Goal: Find specific page/section: Find specific page/section

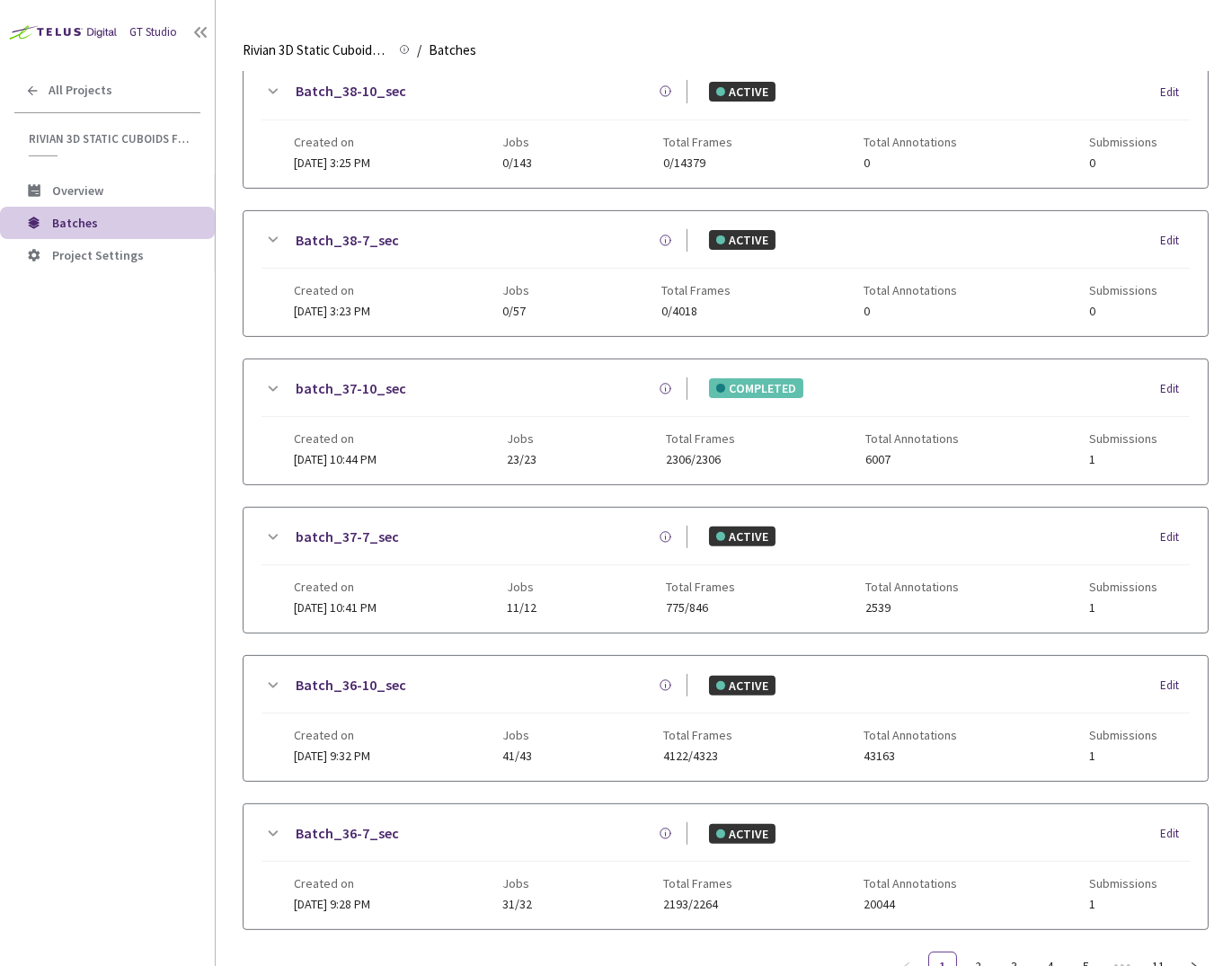
scroll to position [1013, 0]
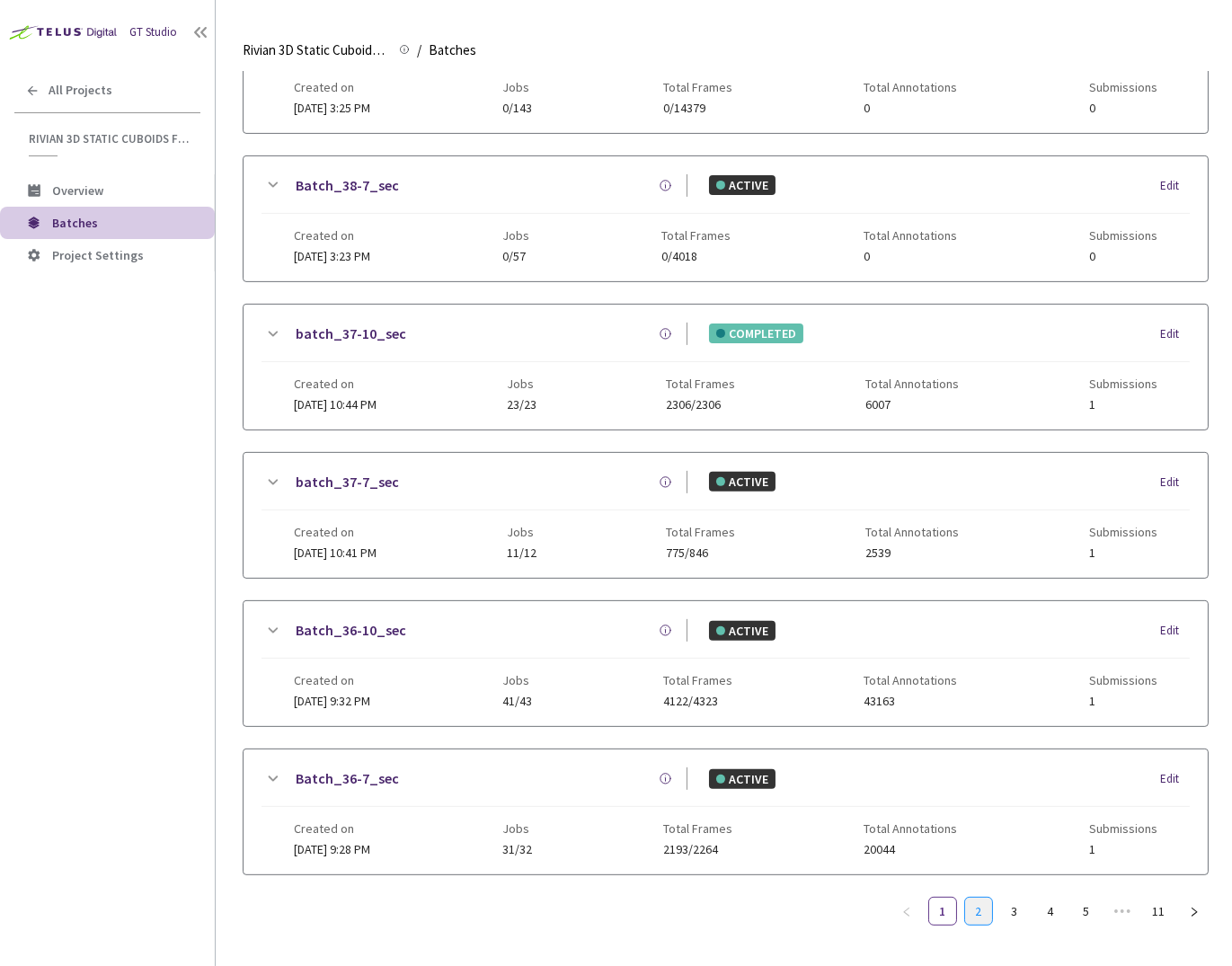
click at [977, 900] on link "2" at bounding box center [978, 911] width 27 height 27
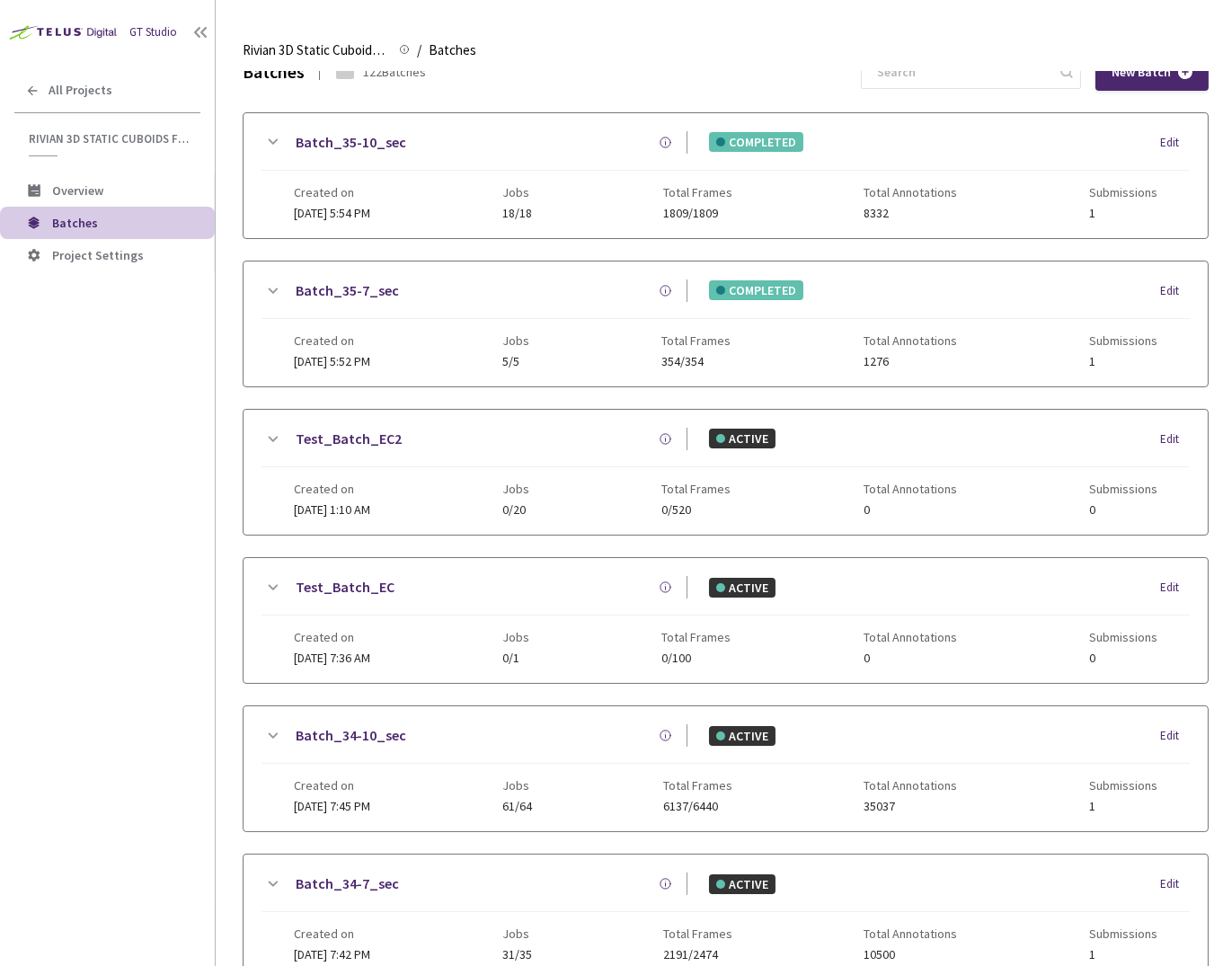
scroll to position [0, 0]
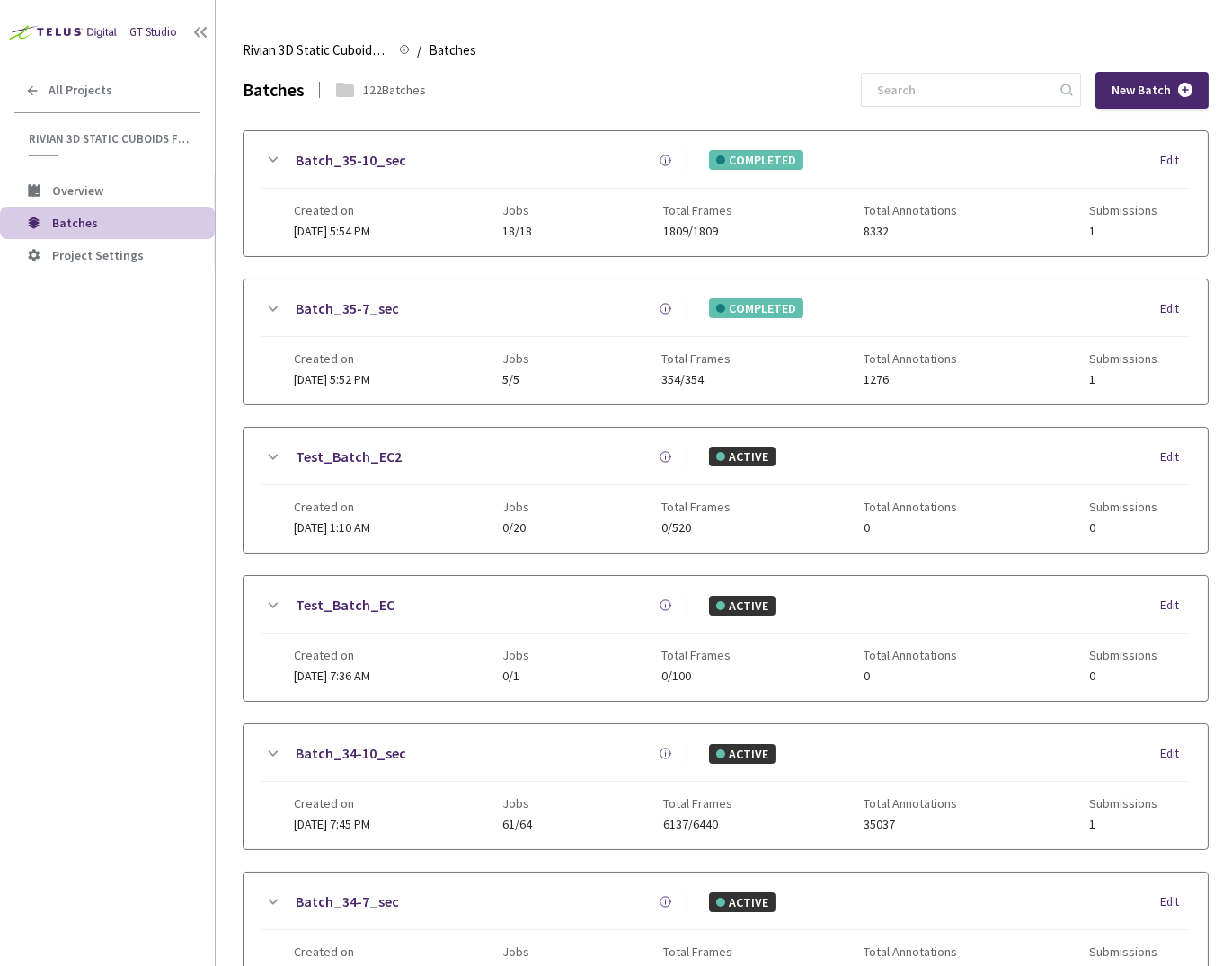
click at [263, 304] on icon at bounding box center [271, 309] width 22 height 22
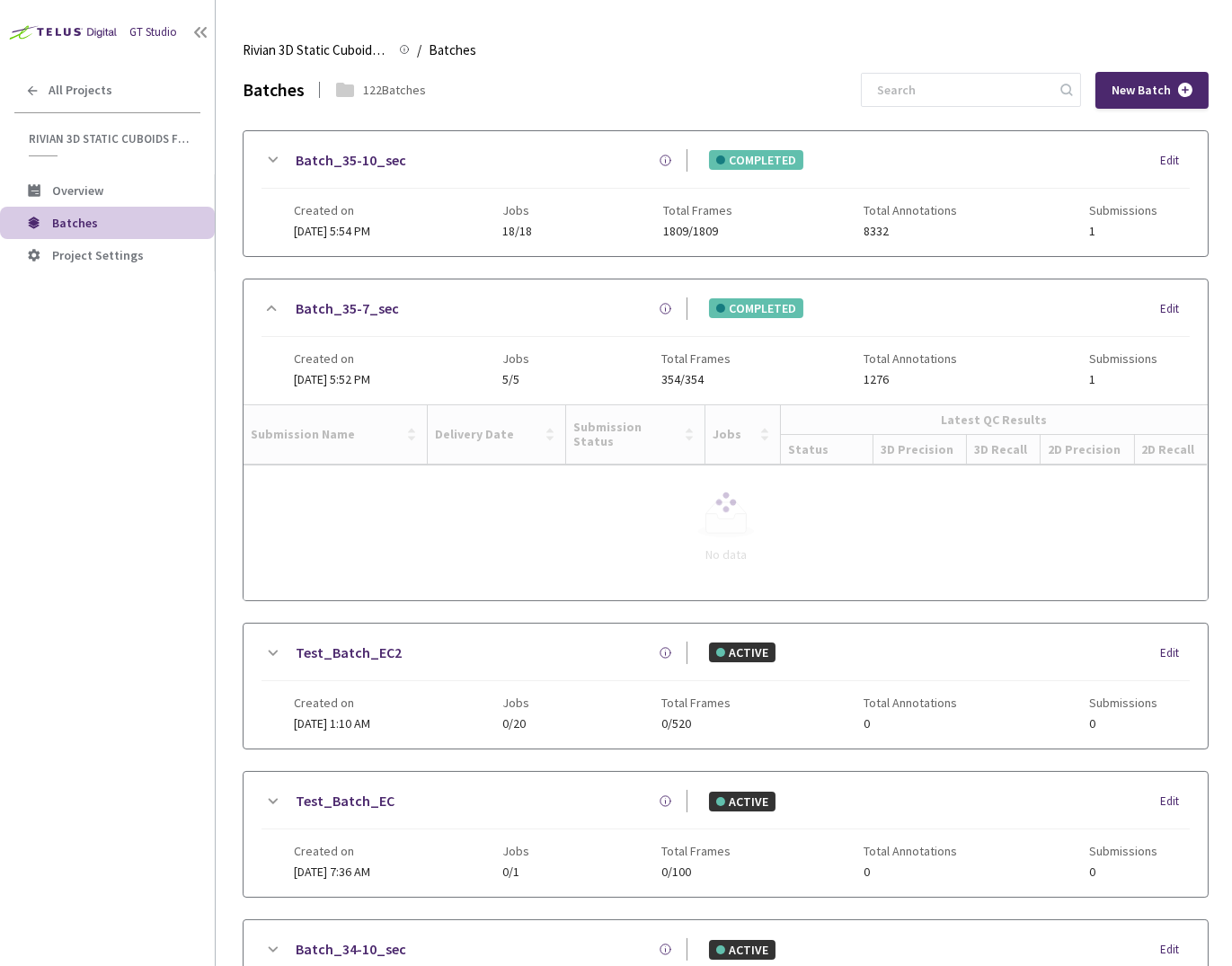
click at [267, 161] on icon at bounding box center [271, 159] width 22 height 22
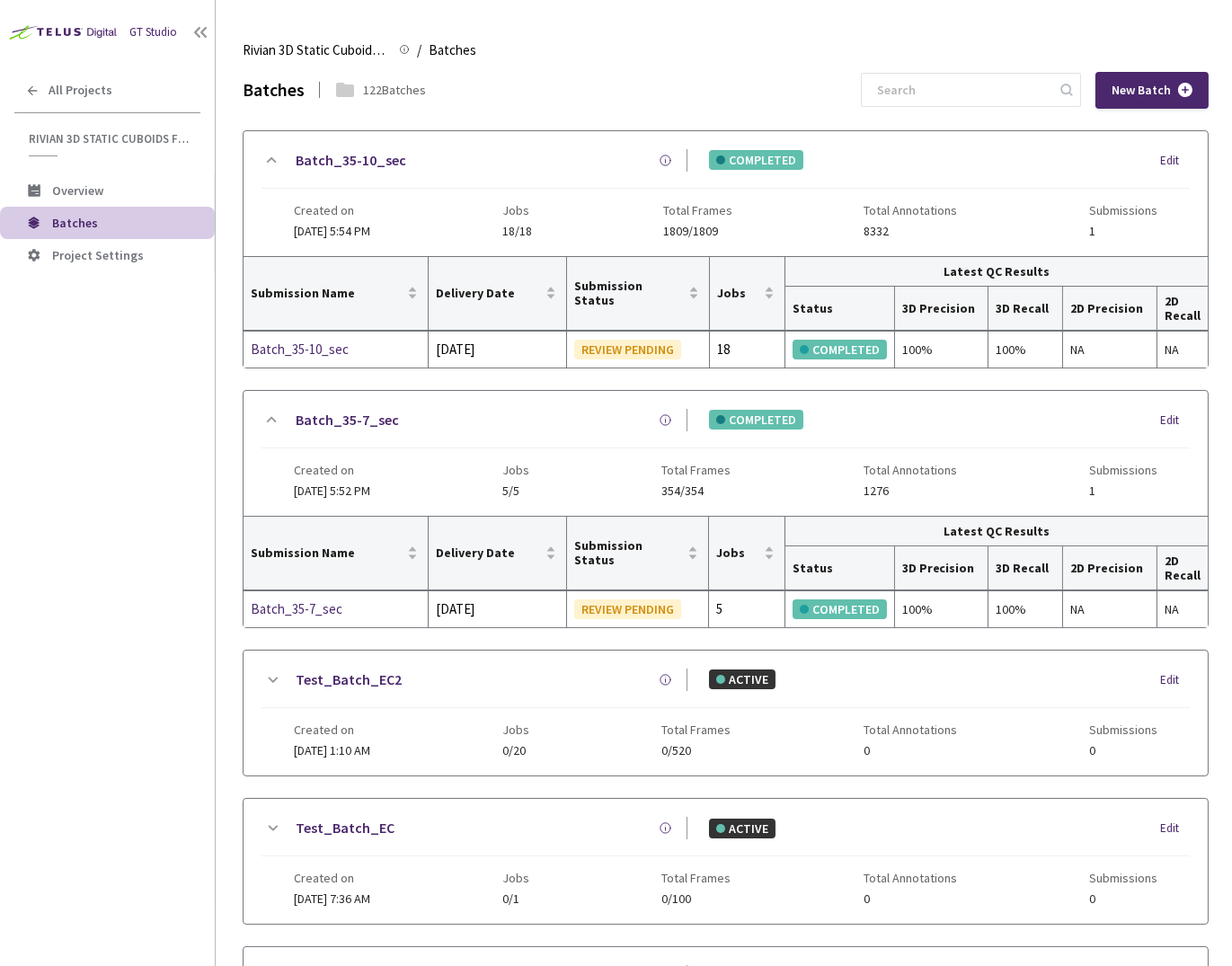
scroll to position [409, 0]
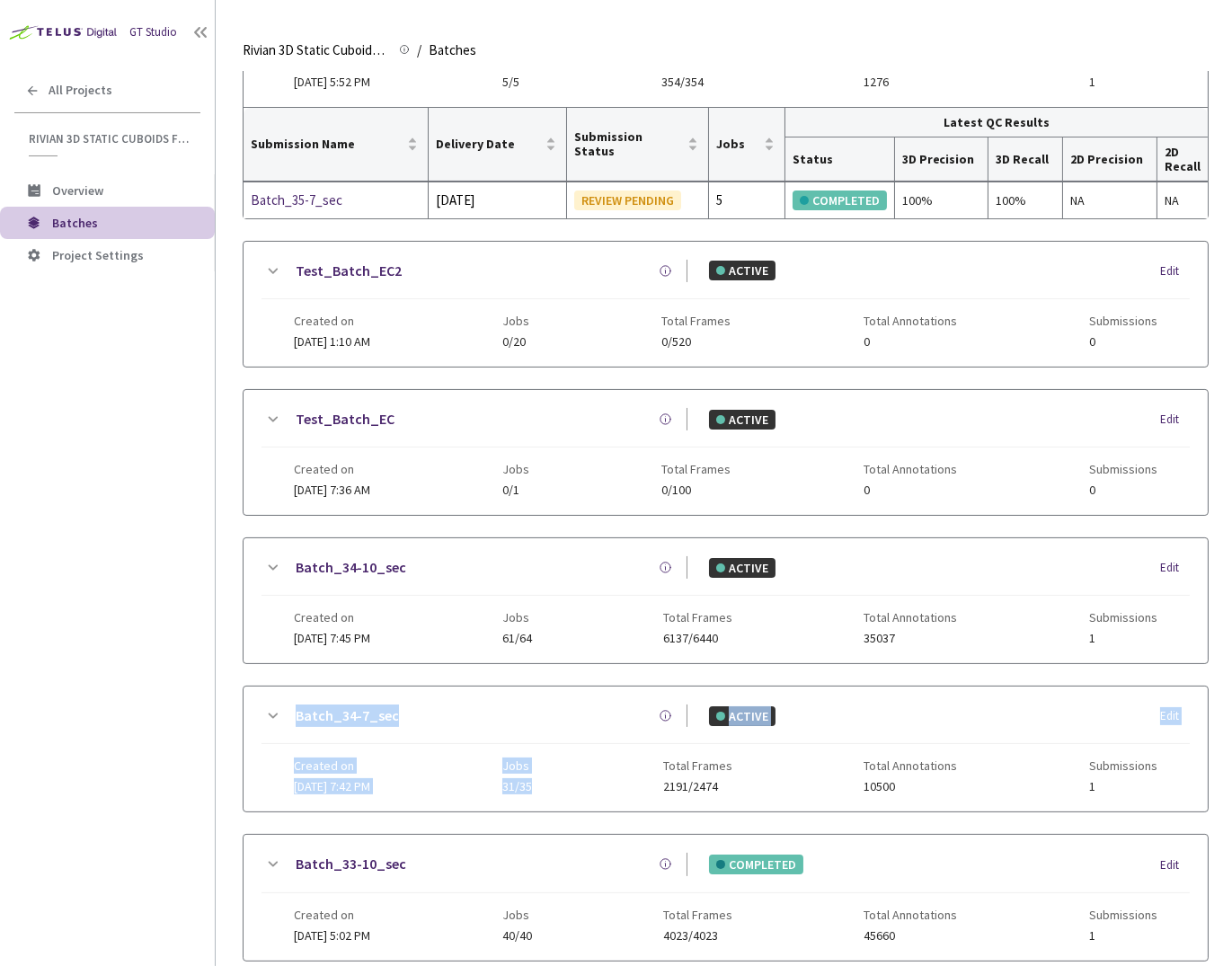
drag, startPoint x: 286, startPoint y: 699, endPoint x: 581, endPoint y: 766, distance: 302.5
click at [585, 774] on div "Batch_34-7_sec ACTIVE Edit Created on 19 Aug, 2025 at 7:42 PM Jobs 31/35 Total …" at bounding box center [726, 748] width 964 height 124
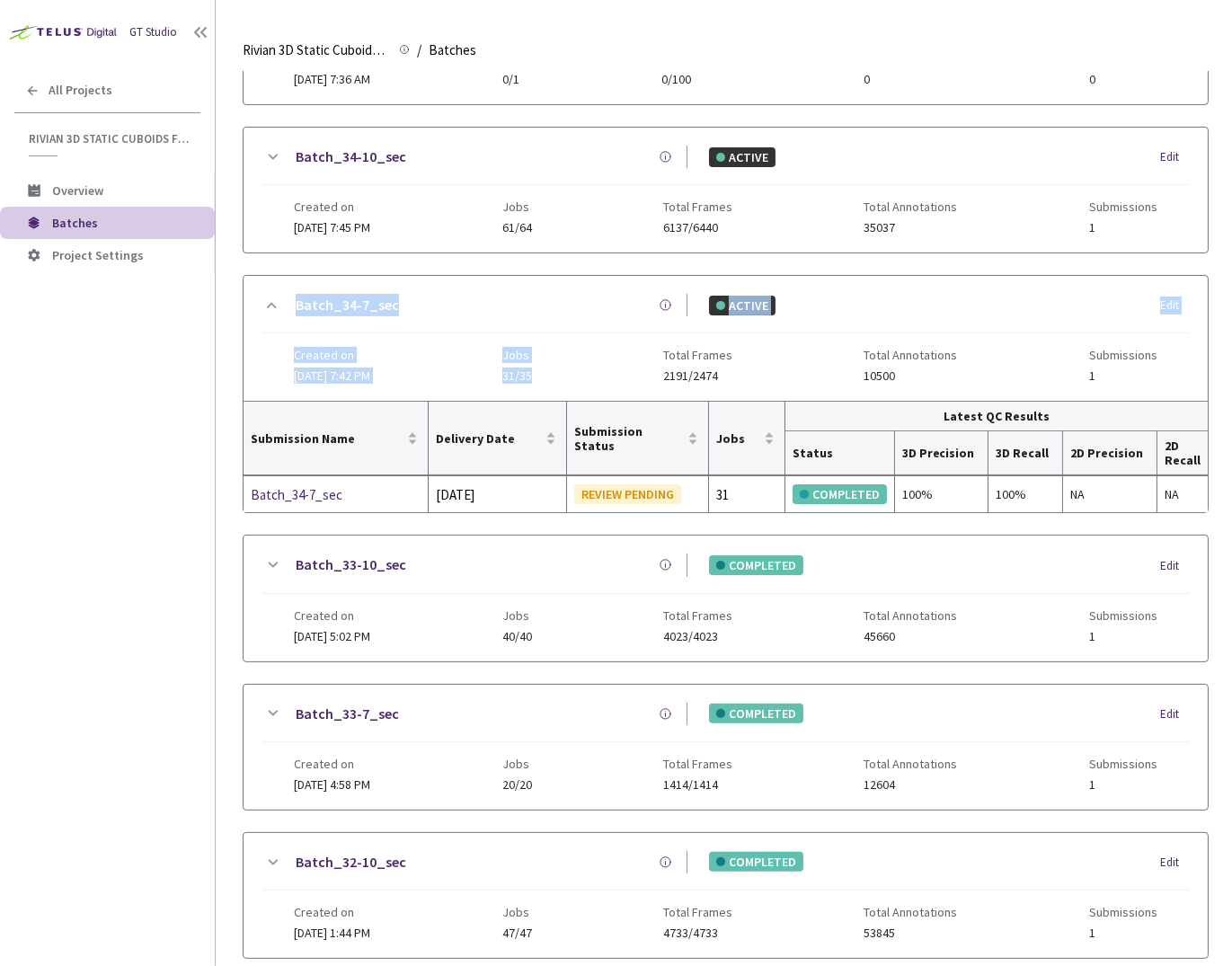
scroll to position [1327, 0]
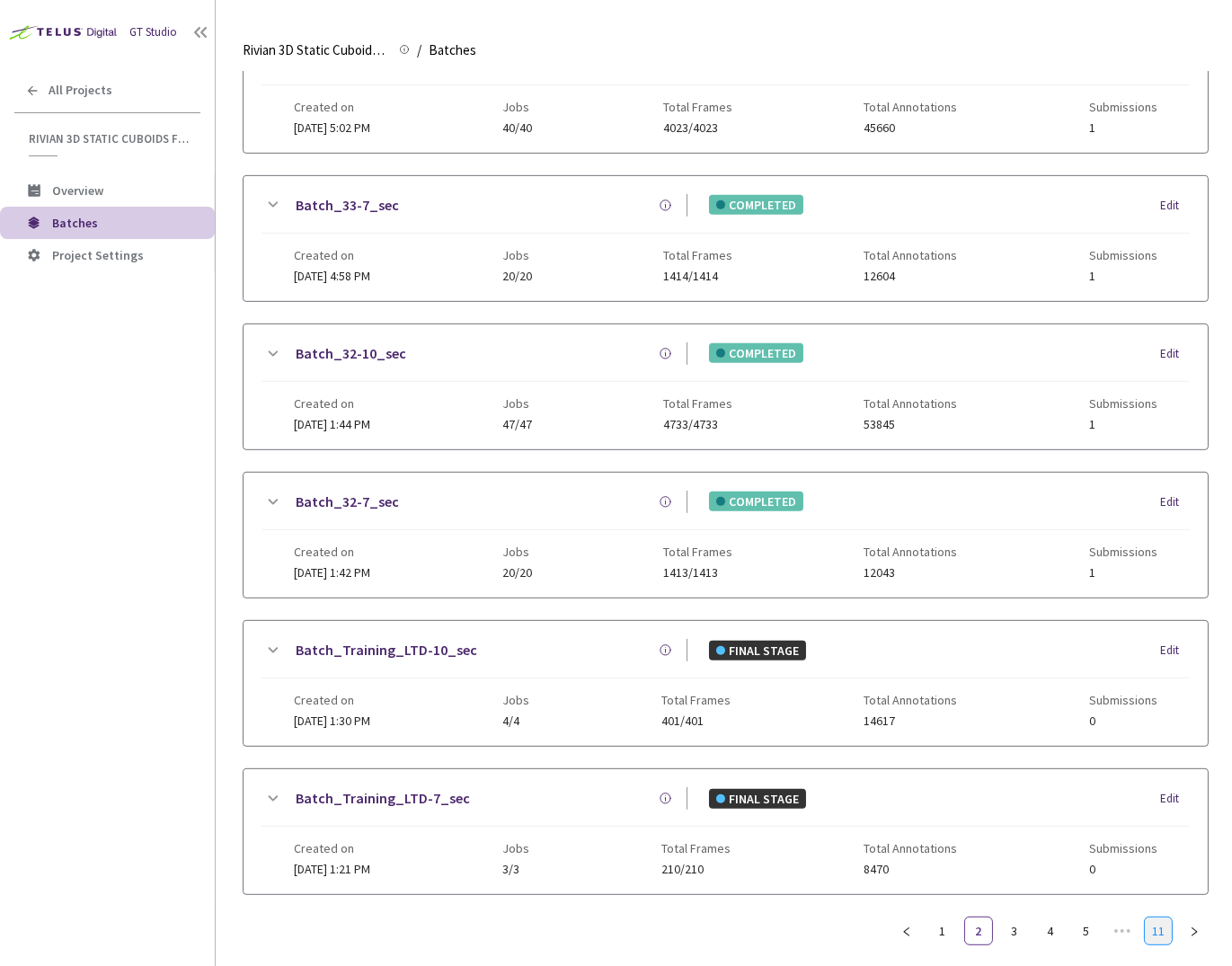
click at [1160, 917] on link "11" at bounding box center [1157, 930] width 27 height 27
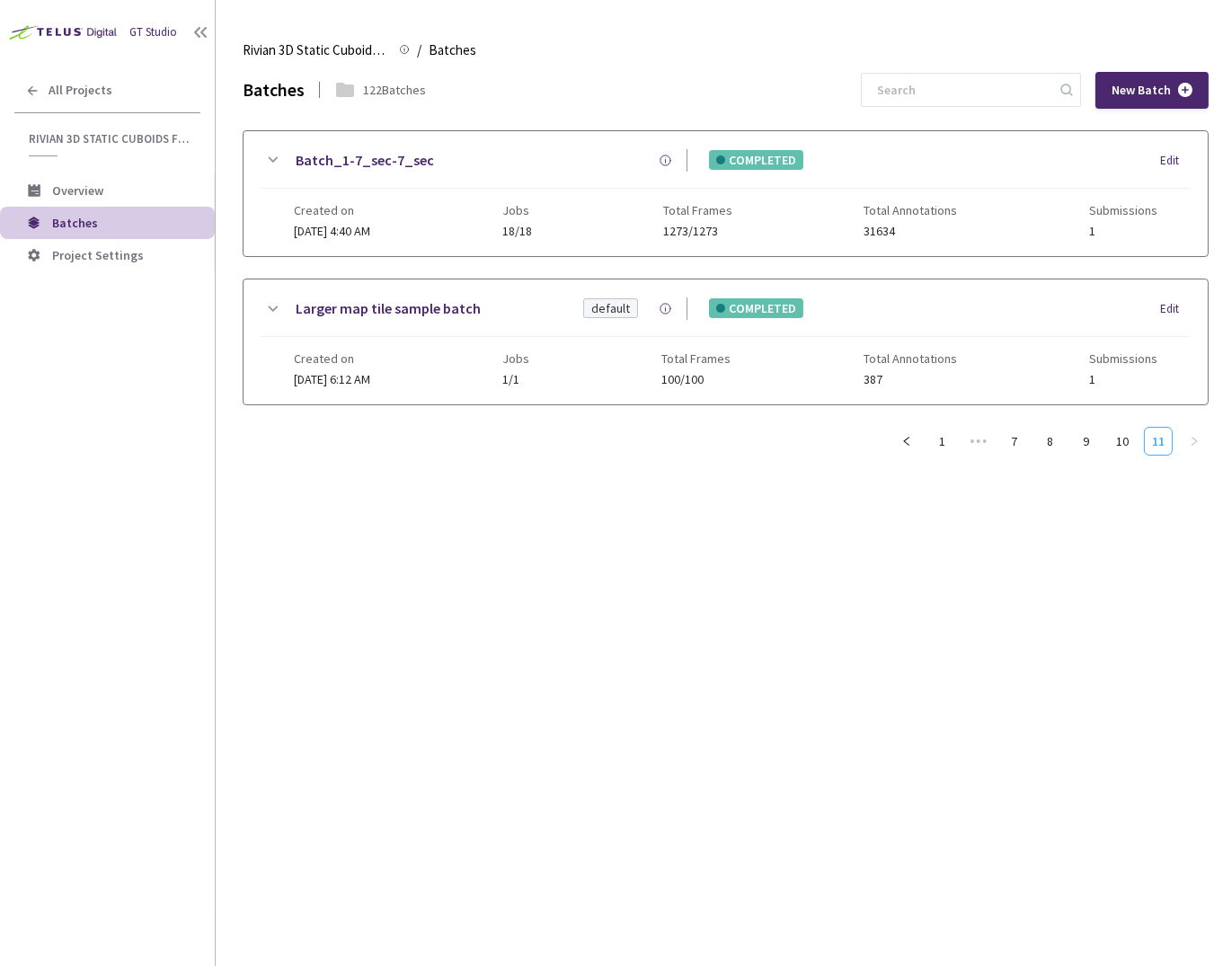
scroll to position [0, 0]
click at [1125, 433] on link "10" at bounding box center [1122, 441] width 27 height 27
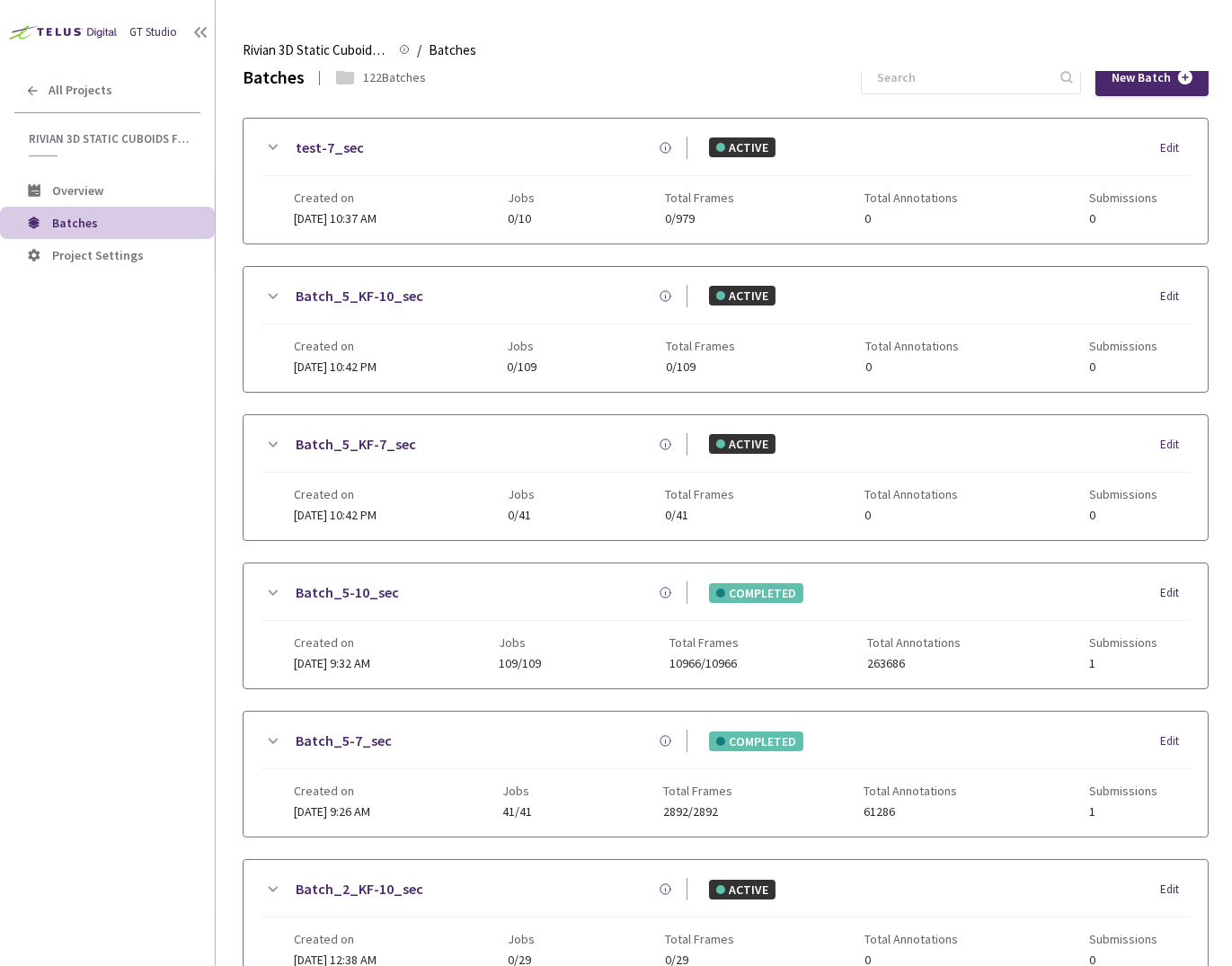
scroll to position [999, 0]
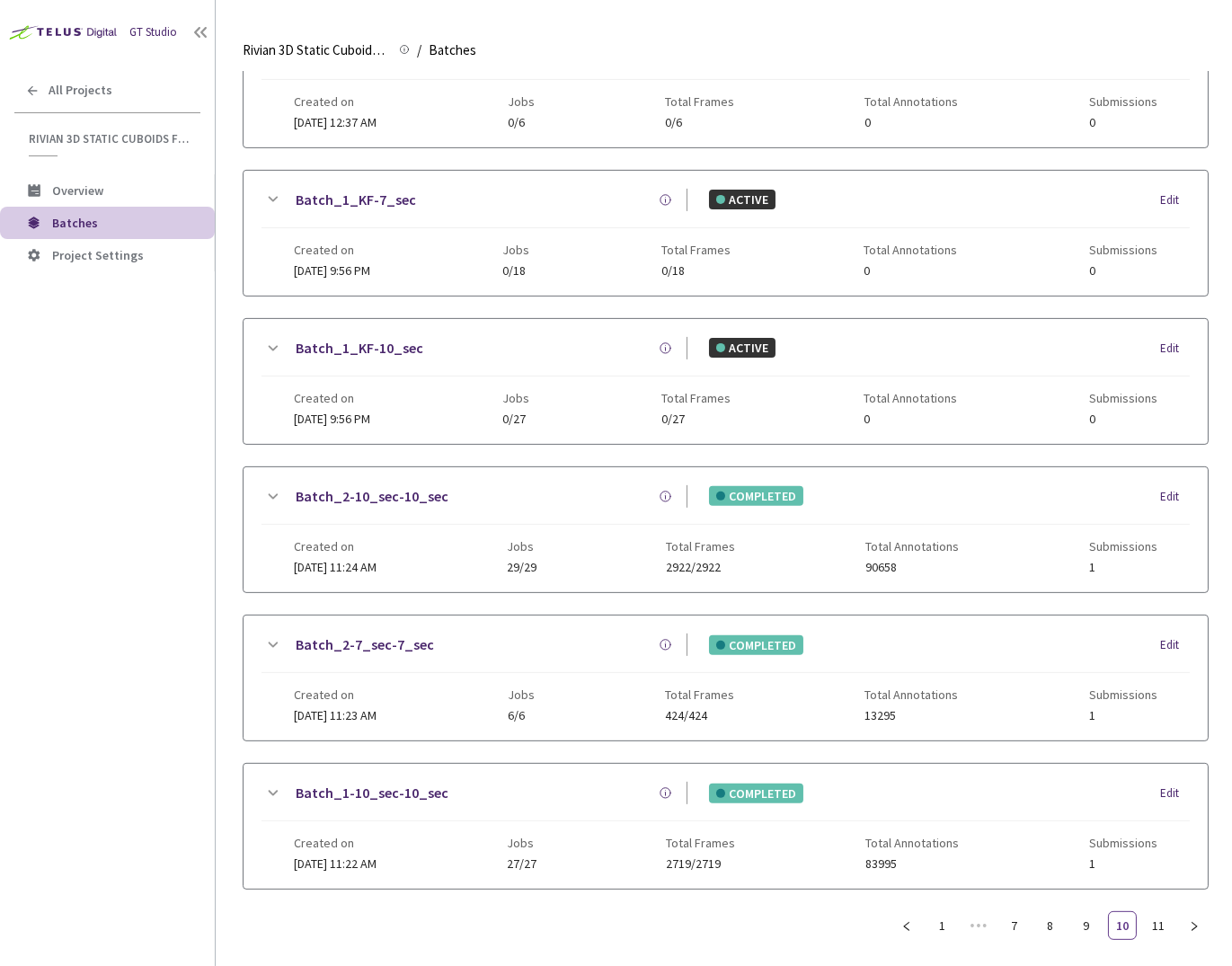
click at [272, 634] on icon at bounding box center [271, 644] width 22 height 22
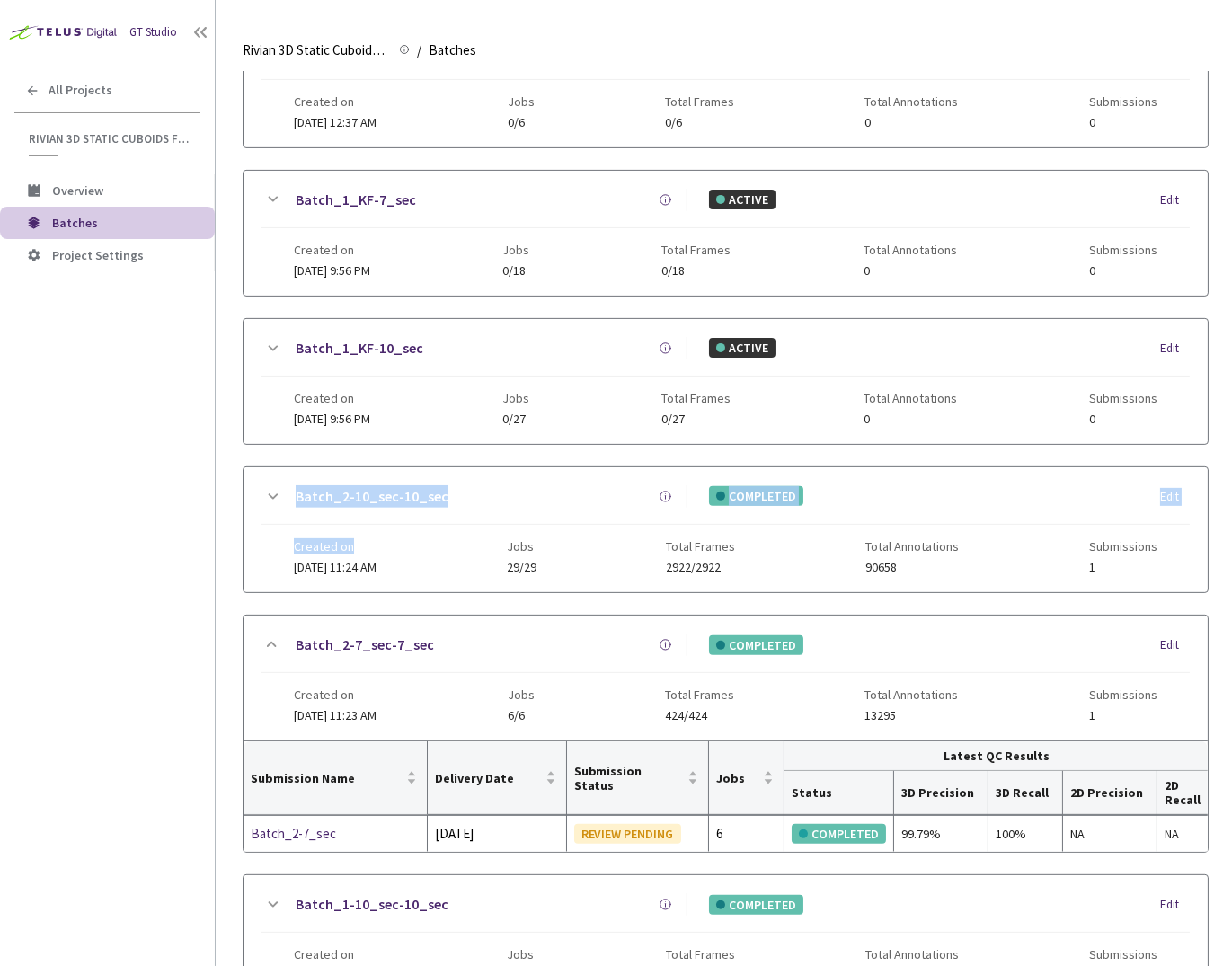
drag, startPoint x: 282, startPoint y: 472, endPoint x: 457, endPoint y: 528, distance: 183.7
click at [455, 541] on div "Batch_2-10_sec-10_sec COMPLETED Edit Created on 27 Dec, 2024 at 11:24 AM Jobs 2…" at bounding box center [726, 529] width 964 height 124
